Goal: Task Accomplishment & Management: Manage account settings

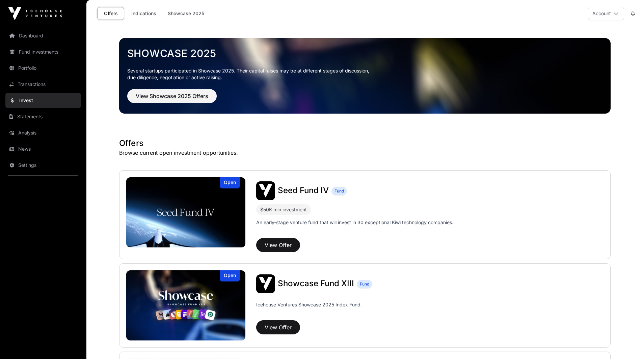
click at [613, 10] on button "Account" at bounding box center [606, 13] width 36 height 13
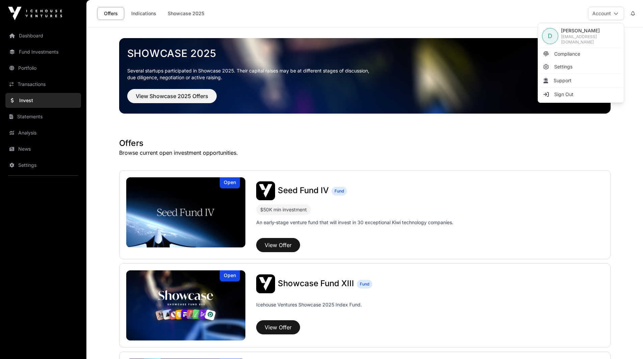
click at [567, 63] on span "Settings" at bounding box center [563, 66] width 18 height 7
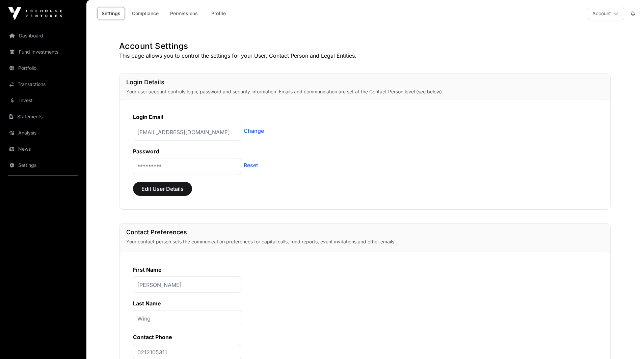
click at [223, 10] on link "Profile" at bounding box center [218, 13] width 27 height 13
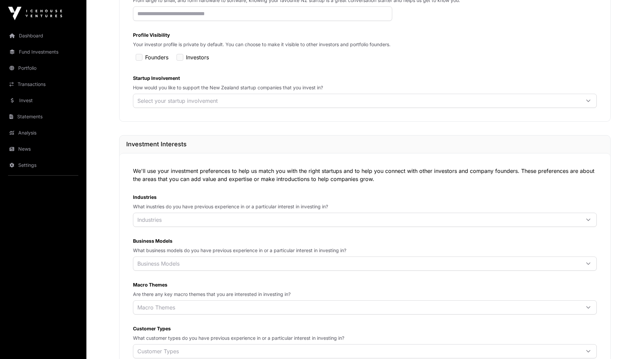
scroll to position [188, 0]
click at [346, 104] on div "Select your startup involvement" at bounding box center [356, 100] width 447 height 13
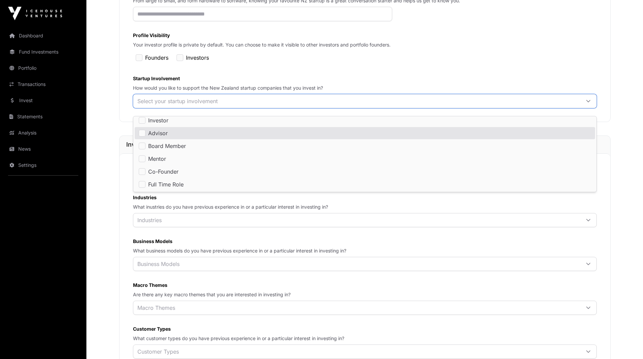
scroll to position [0, 0]
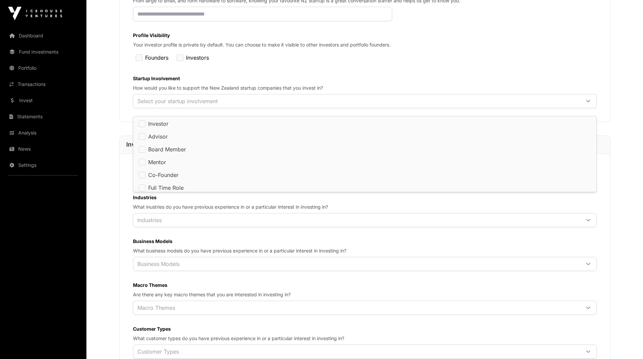
click at [428, 69] on div "LinkedIn Profile Add your LinkedIn profile URL to display your profile photo an…" at bounding box center [365, 26] width 464 height 165
